Goal: Task Accomplishment & Management: Use online tool/utility

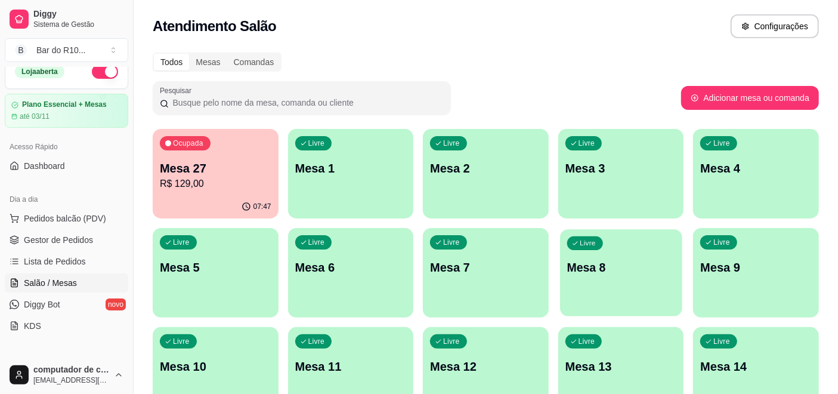
click at [649, 273] on p "Mesa 8" at bounding box center [621, 268] width 108 height 16
click at [208, 187] on p "R$ 129,00" at bounding box center [216, 184] width 112 height 14
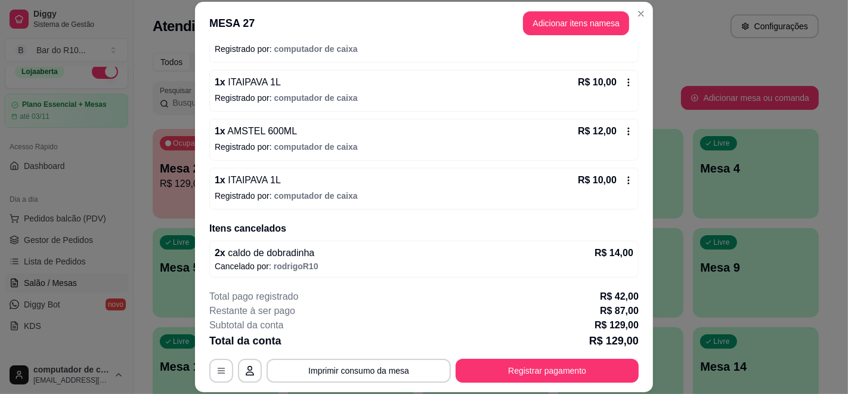
scroll to position [773, 0]
click at [580, 30] on button "Adicionar itens na mesa" at bounding box center [576, 23] width 103 height 23
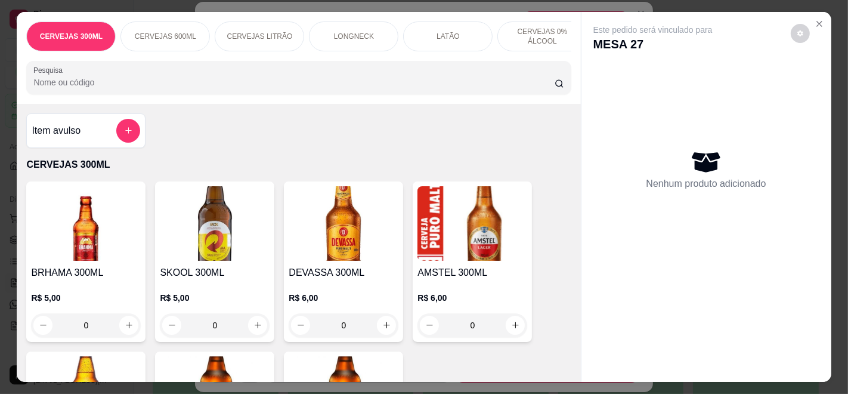
click at [172, 32] on p "CERVEJAS 600ML" at bounding box center [165, 37] width 61 height 10
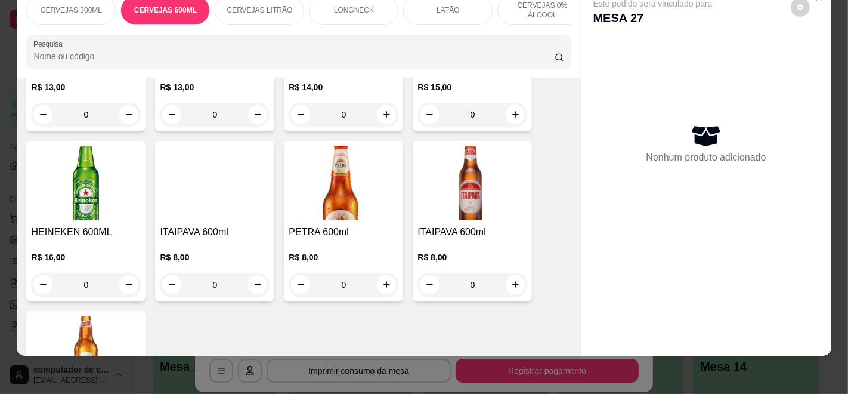
scroll to position [749, 0]
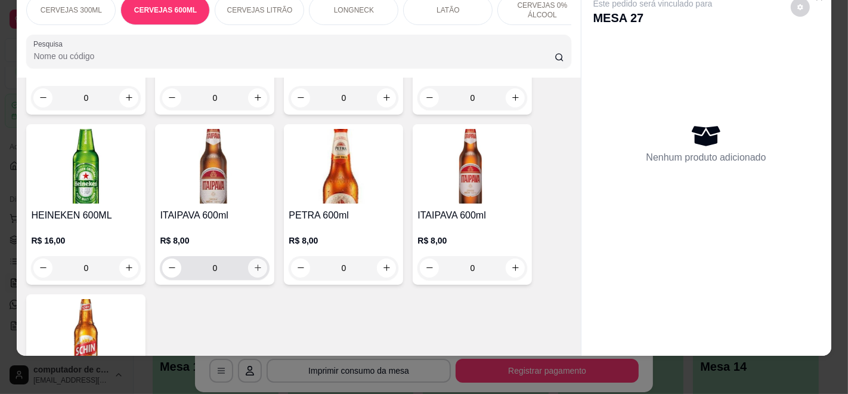
click at [254, 266] on icon "increase-product-quantity" at bounding box center [258, 267] width 9 height 9
type input "1"
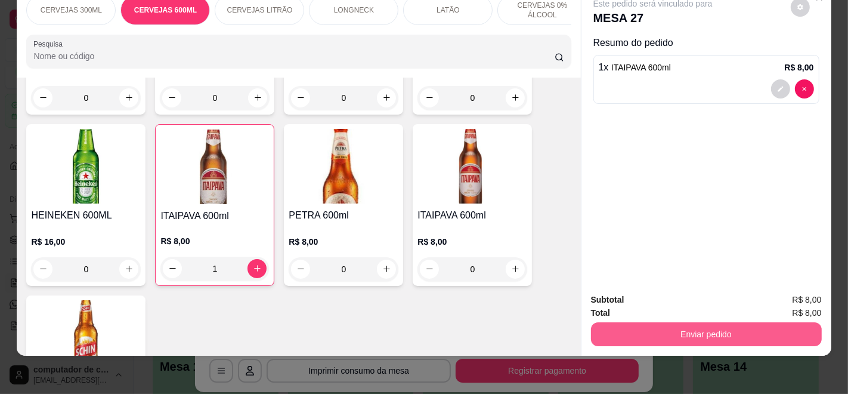
click at [703, 322] on button "Enviar pedido" at bounding box center [706, 334] width 231 height 24
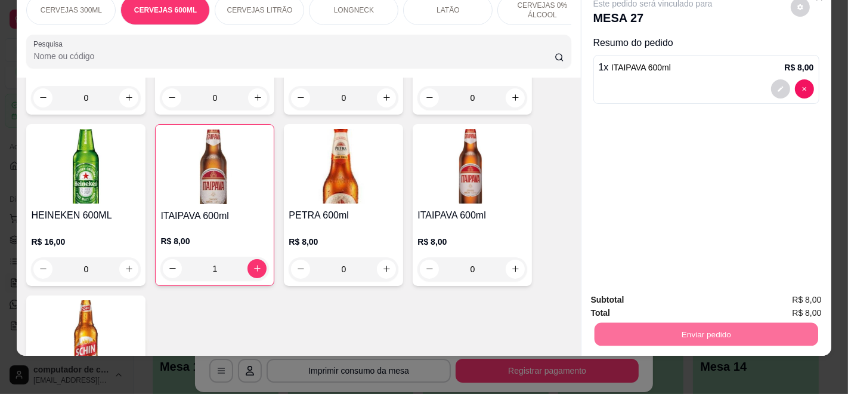
click at [791, 296] on button "Enviar pedido" at bounding box center [790, 294] width 67 height 23
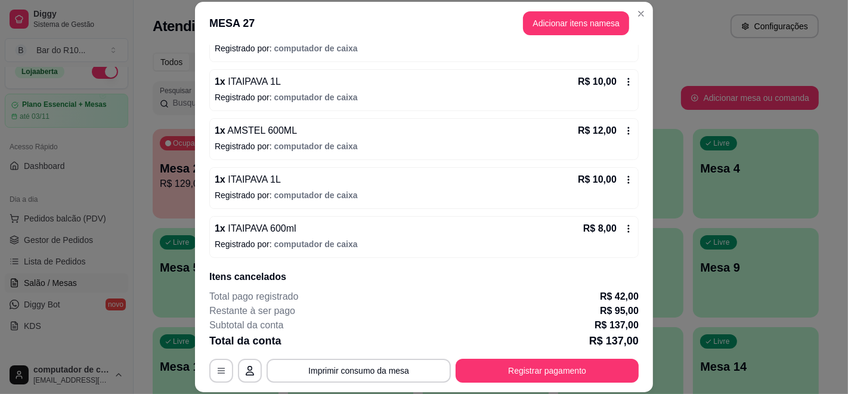
click at [624, 129] on icon at bounding box center [629, 131] width 10 height 10
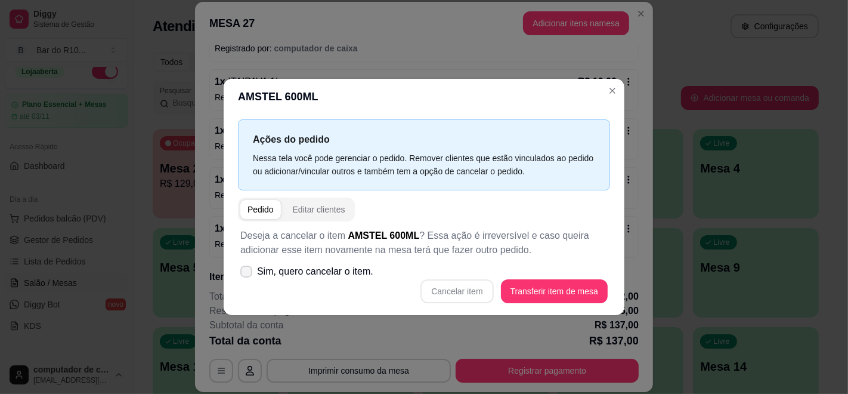
click at [243, 273] on icon at bounding box center [247, 271] width 10 height 7
click at [243, 274] on input "Sim, quero cancelar o item." at bounding box center [244, 278] width 8 height 8
checkbox input "true"
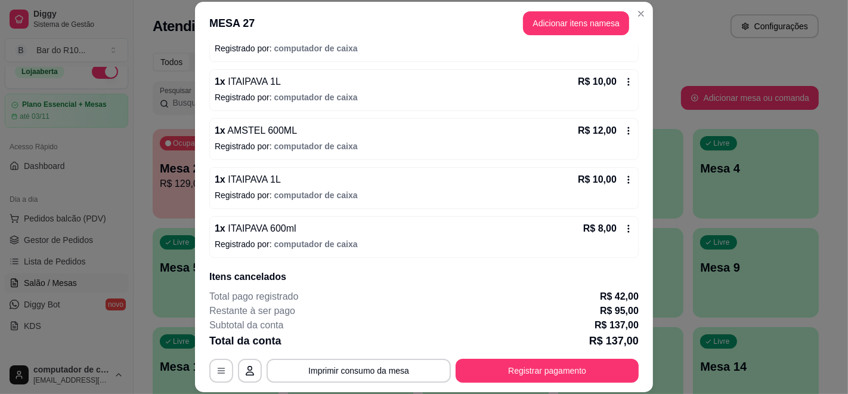
click at [624, 126] on icon at bounding box center [629, 131] width 10 height 10
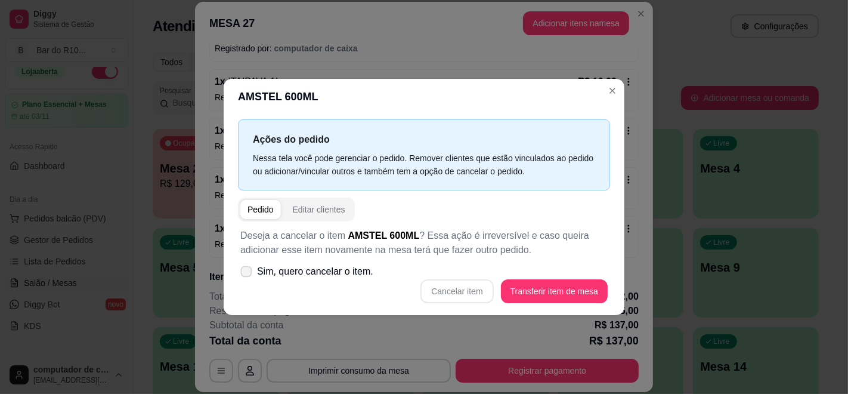
click at [248, 271] on icon at bounding box center [246, 271] width 9 height 7
click at [248, 274] on input "Sim, quero cancelar o item." at bounding box center [244, 278] width 8 height 8
checkbox input "true"
click at [444, 297] on button "Cancelar item" at bounding box center [457, 291] width 71 height 23
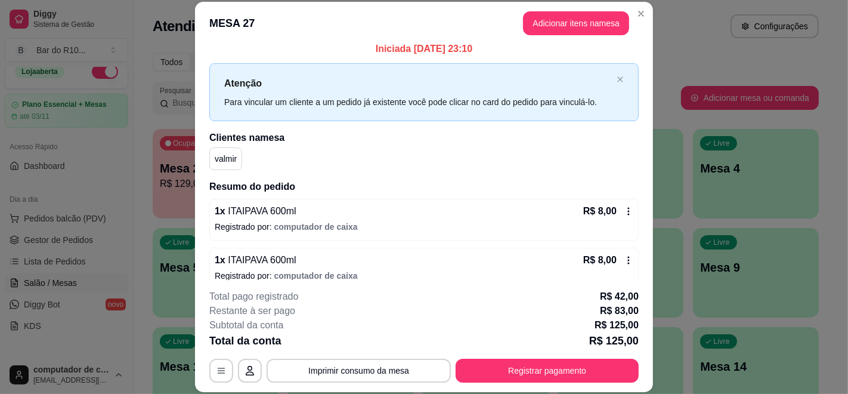
scroll to position [0, 0]
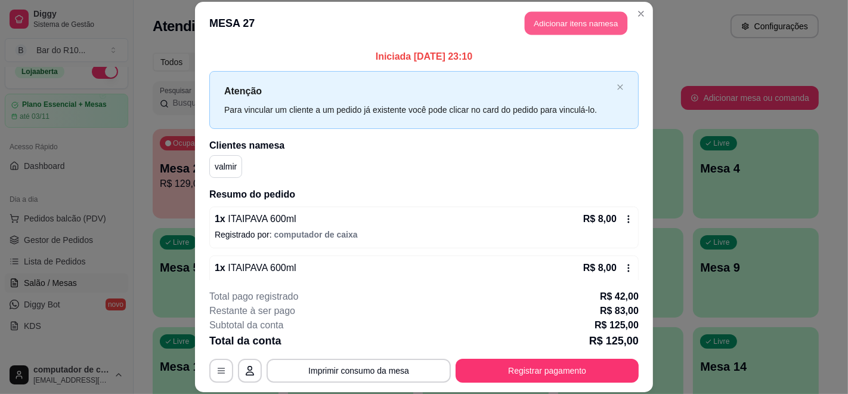
click at [601, 29] on button "Adicionar itens na mesa" at bounding box center [576, 23] width 103 height 23
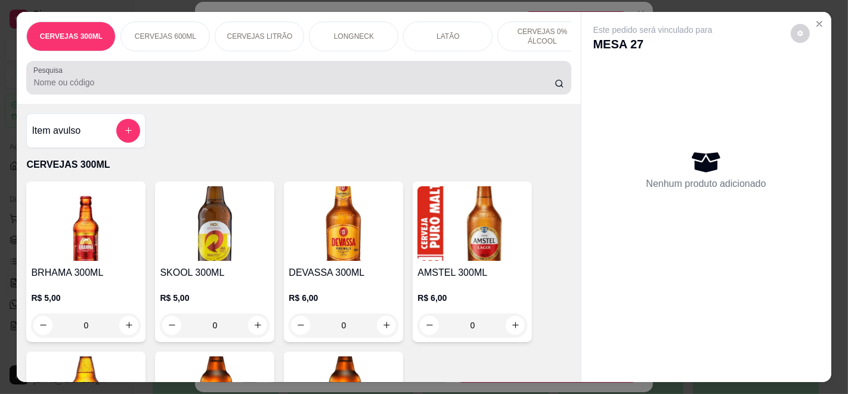
click at [172, 82] on input "Pesquisa" at bounding box center [293, 82] width 521 height 12
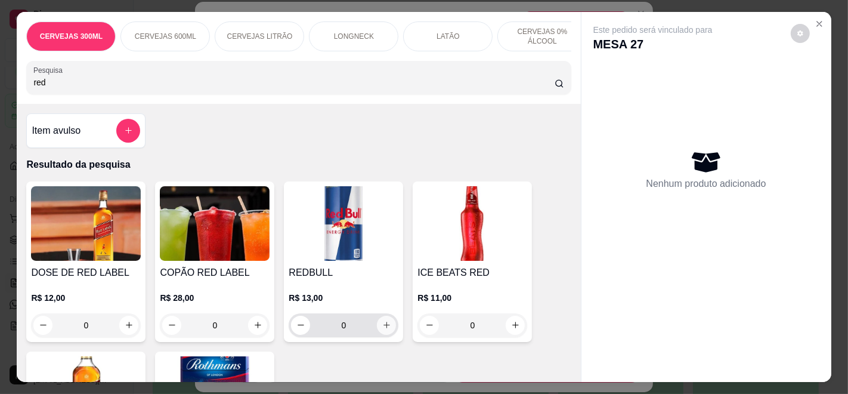
type input "red"
click at [382, 326] on icon "increase-product-quantity" at bounding box center [386, 324] width 9 height 9
type input "1"
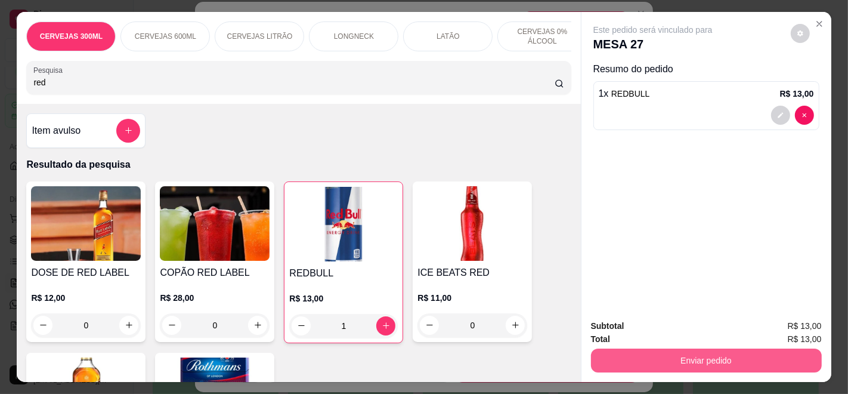
click at [739, 353] on button "Enviar pedido" at bounding box center [706, 360] width 231 height 24
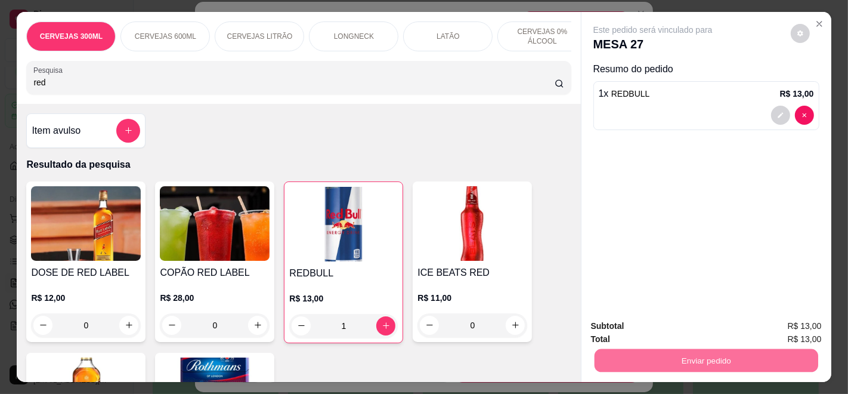
click at [794, 328] on button "Enviar pedido" at bounding box center [790, 325] width 67 height 23
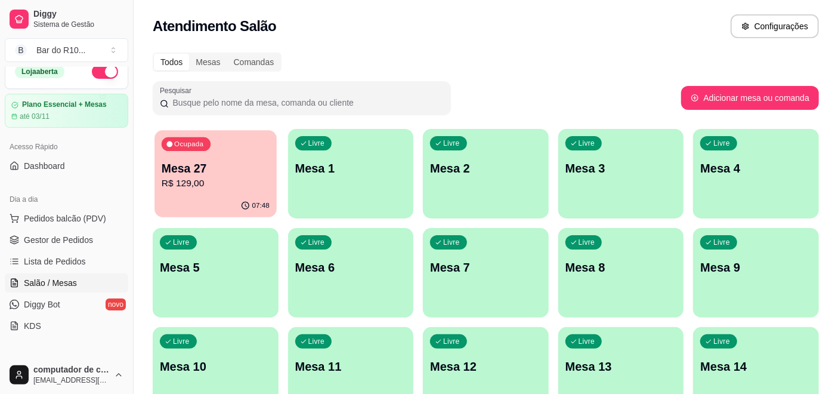
click at [240, 154] on div "Ocupada Mesa 27 R$ 129,00" at bounding box center [216, 162] width 122 height 64
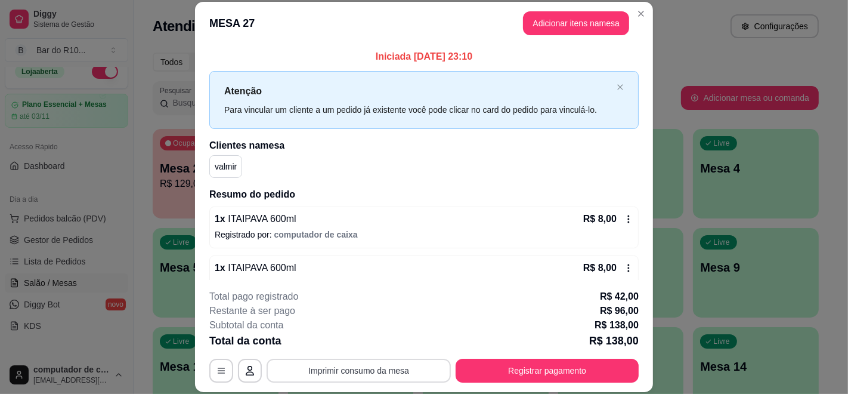
click at [344, 368] on button "Imprimir consumo da mesa" at bounding box center [359, 371] width 184 height 24
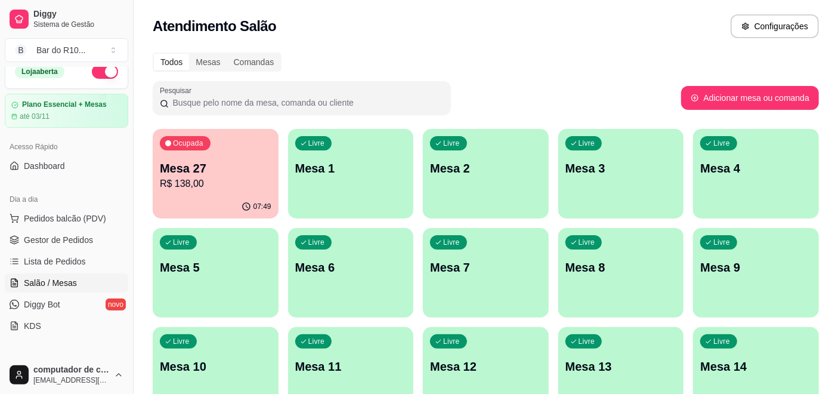
click at [226, 195] on div "07:49" at bounding box center [216, 206] width 126 height 23
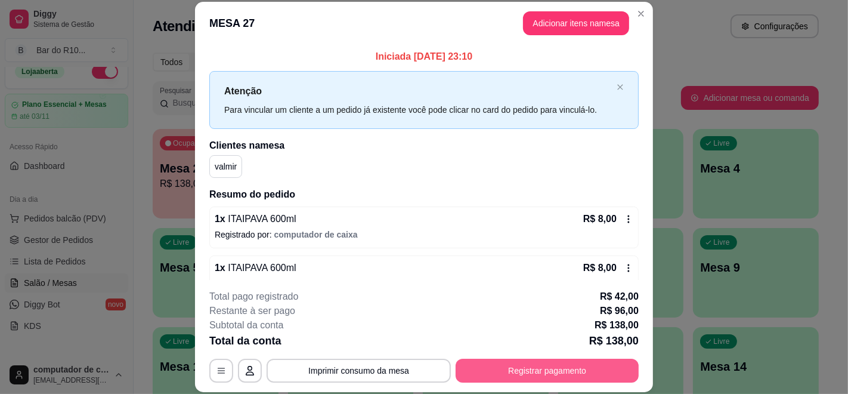
click at [505, 367] on button "Registrar pagamento" at bounding box center [547, 371] width 183 height 24
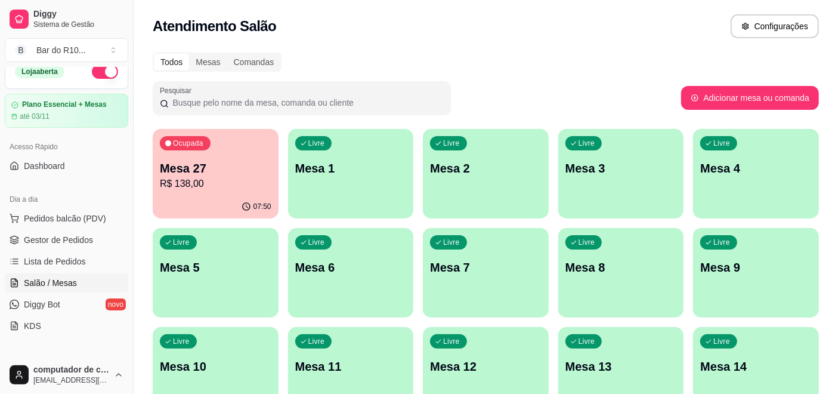
click at [223, 152] on div "Ocupada Mesa 27 R$ 138,00" at bounding box center [216, 162] width 126 height 66
